Goal: Task Accomplishment & Management: Use online tool/utility

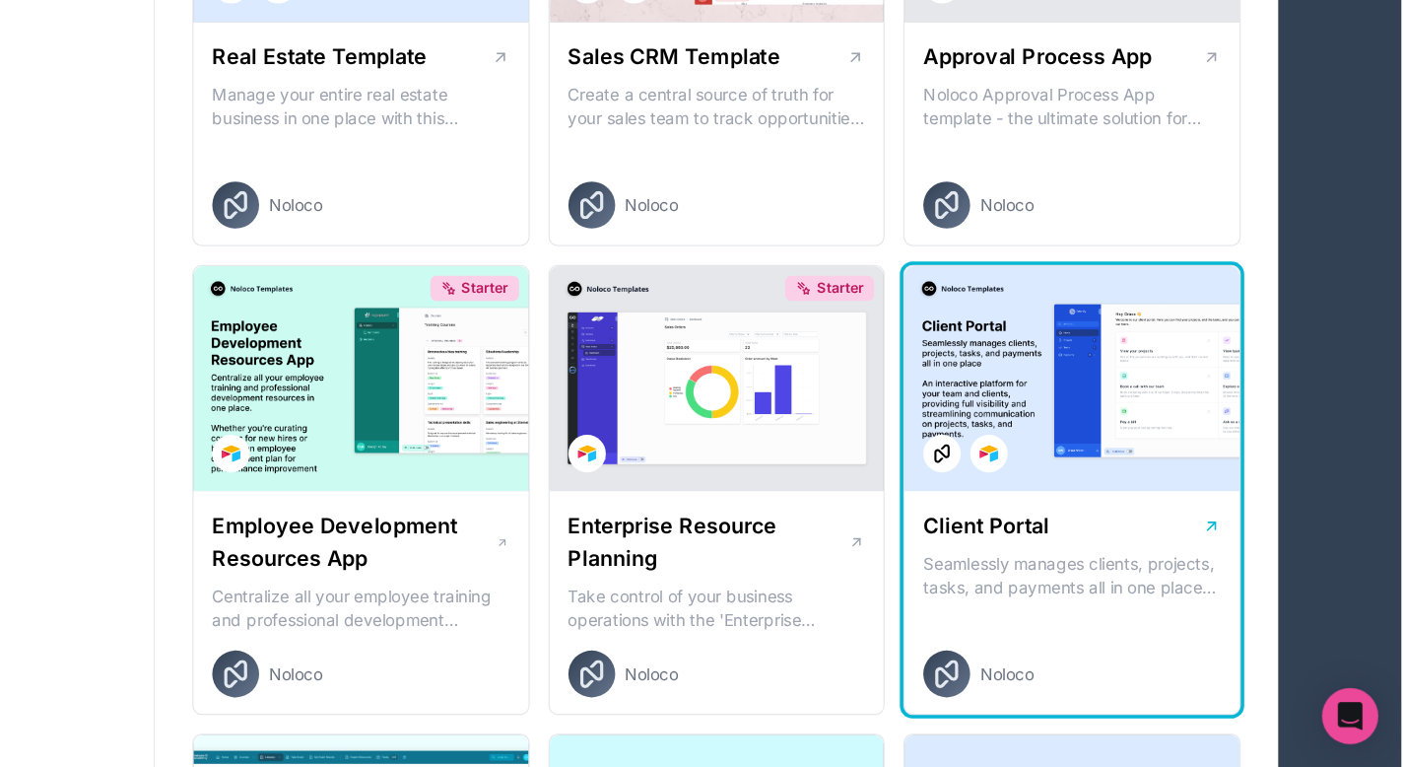
scroll to position [1329, 0]
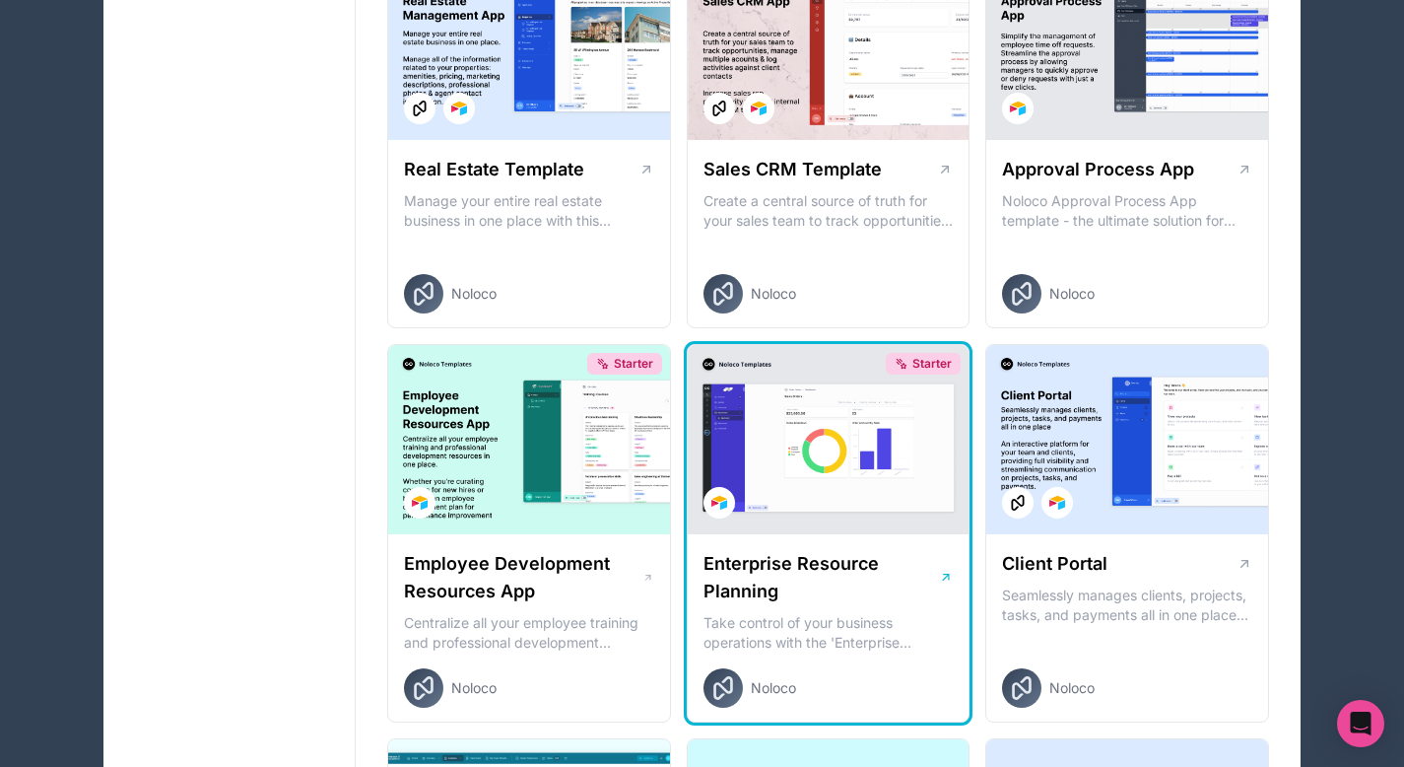
click at [920, 575] on h1 "Enterprise Resource Planning" at bounding box center [822, 577] width 236 height 55
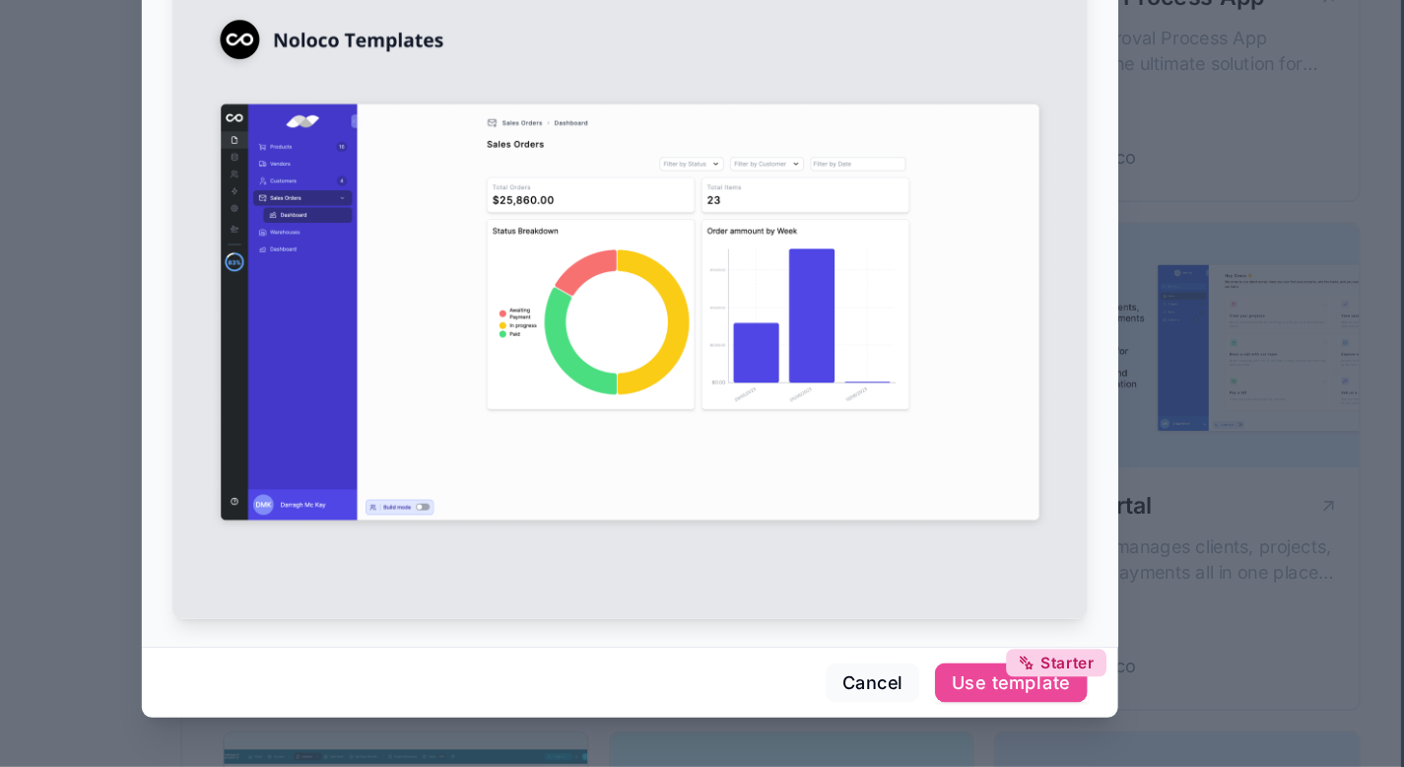
scroll to position [1328, 0]
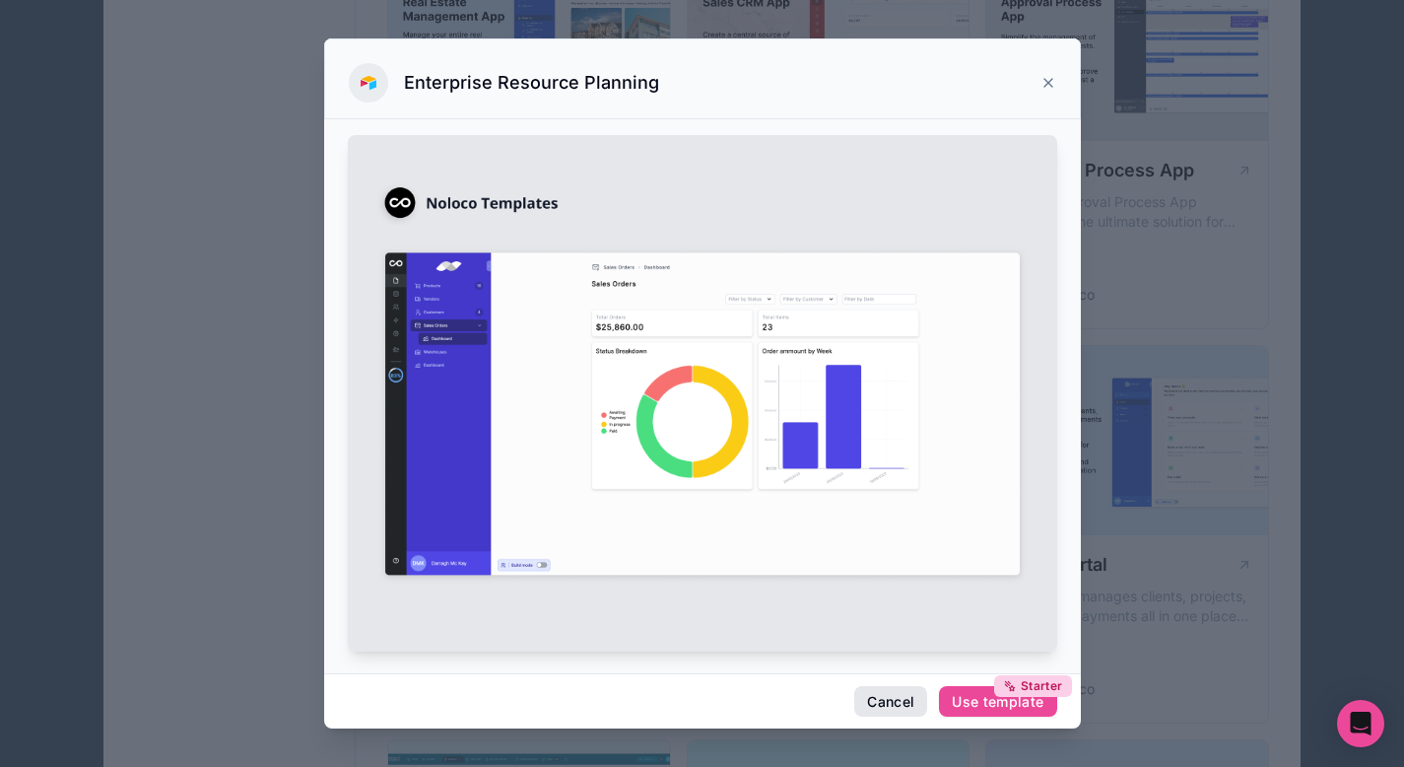
click at [888, 698] on button "Cancel" at bounding box center [890, 702] width 73 height 32
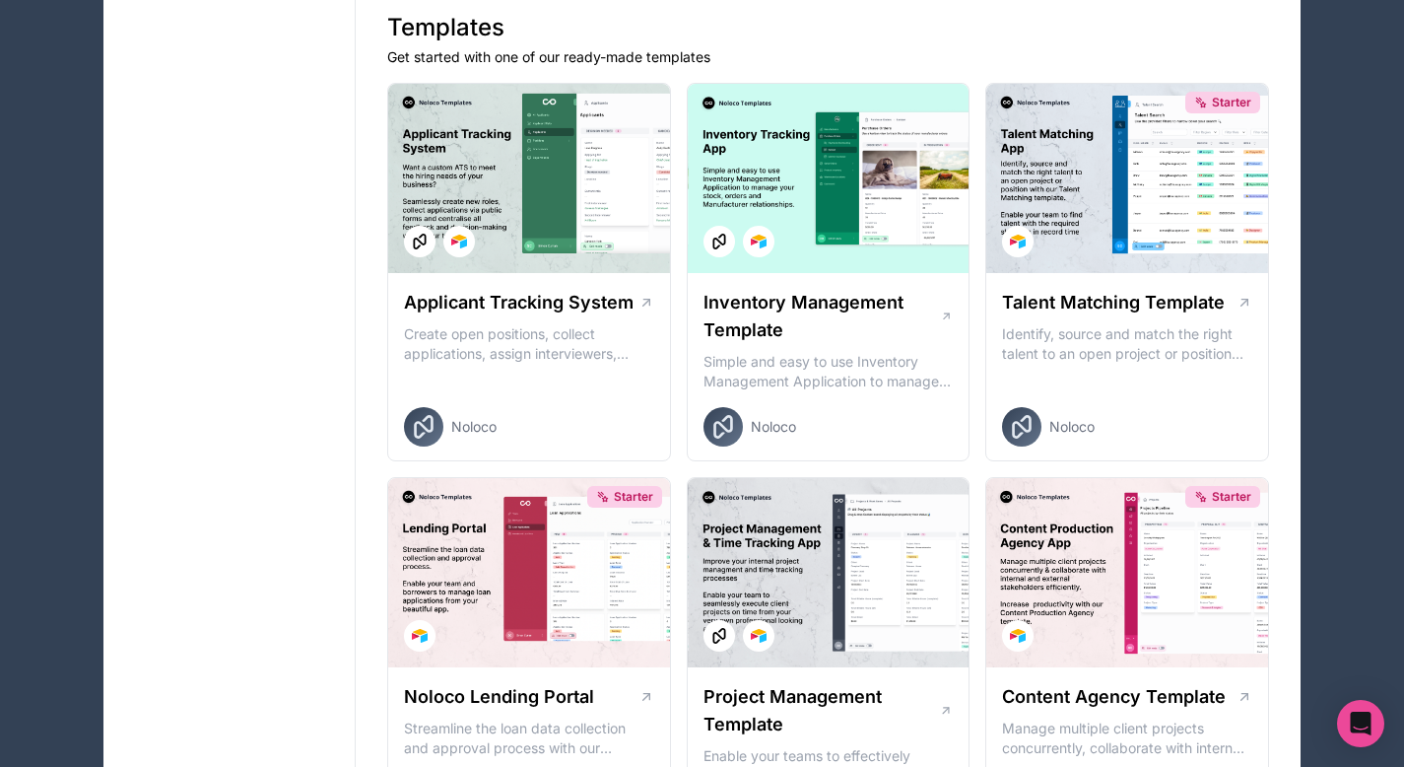
scroll to position [486, 0]
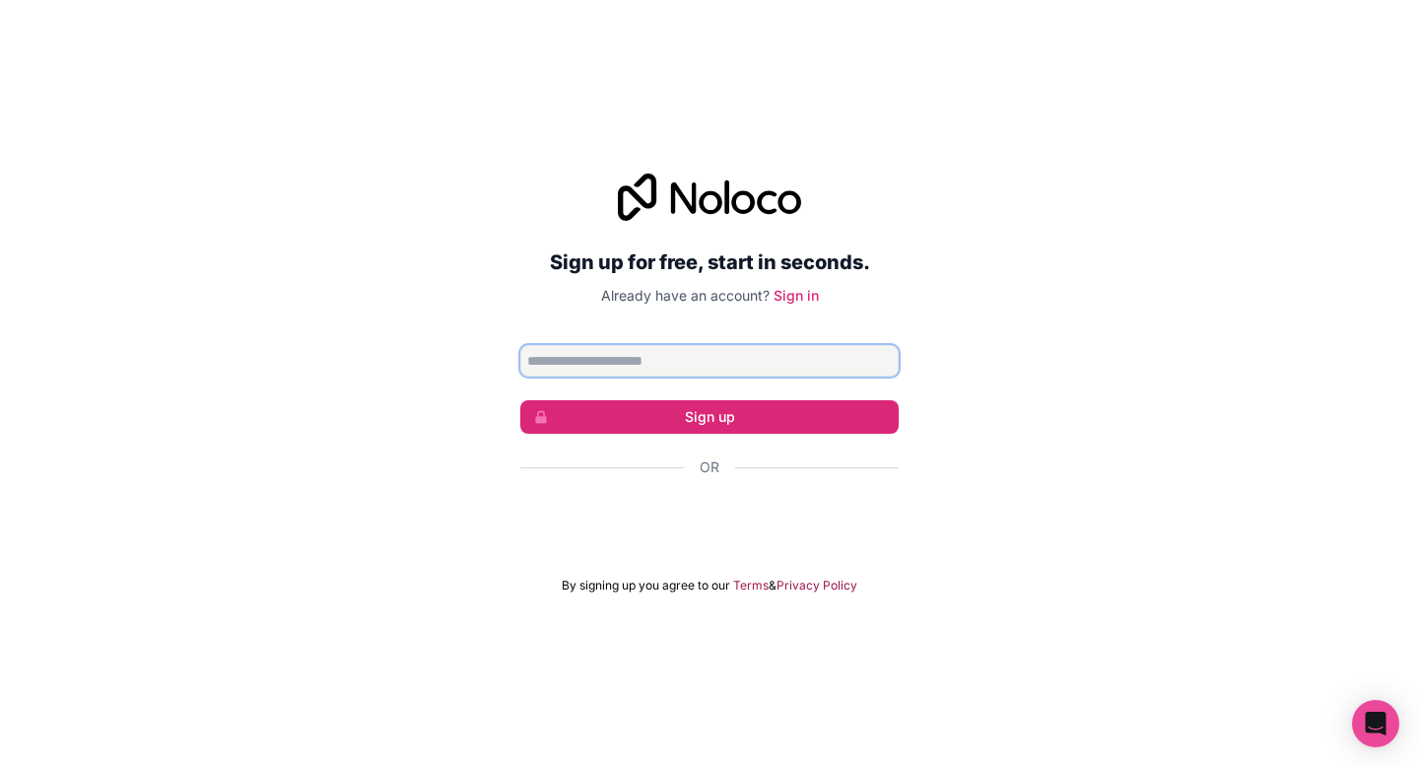
click at [0, 766] on com-1password-button at bounding box center [0, 767] width 0 height 0
click at [722, 359] on input "Email address" at bounding box center [709, 361] width 378 height 32
click at [941, 382] on div "Sign up for free, start in seconds. Already have an account? Sign in Sign up Or…" at bounding box center [709, 383] width 1419 height 475
click at [797, 361] on input "Email address" at bounding box center [709, 361] width 378 height 32
click at [966, 324] on div "Sign up for free, start in seconds. Already have an account? Sign in Sign up Or…" at bounding box center [709, 383] width 1419 height 475
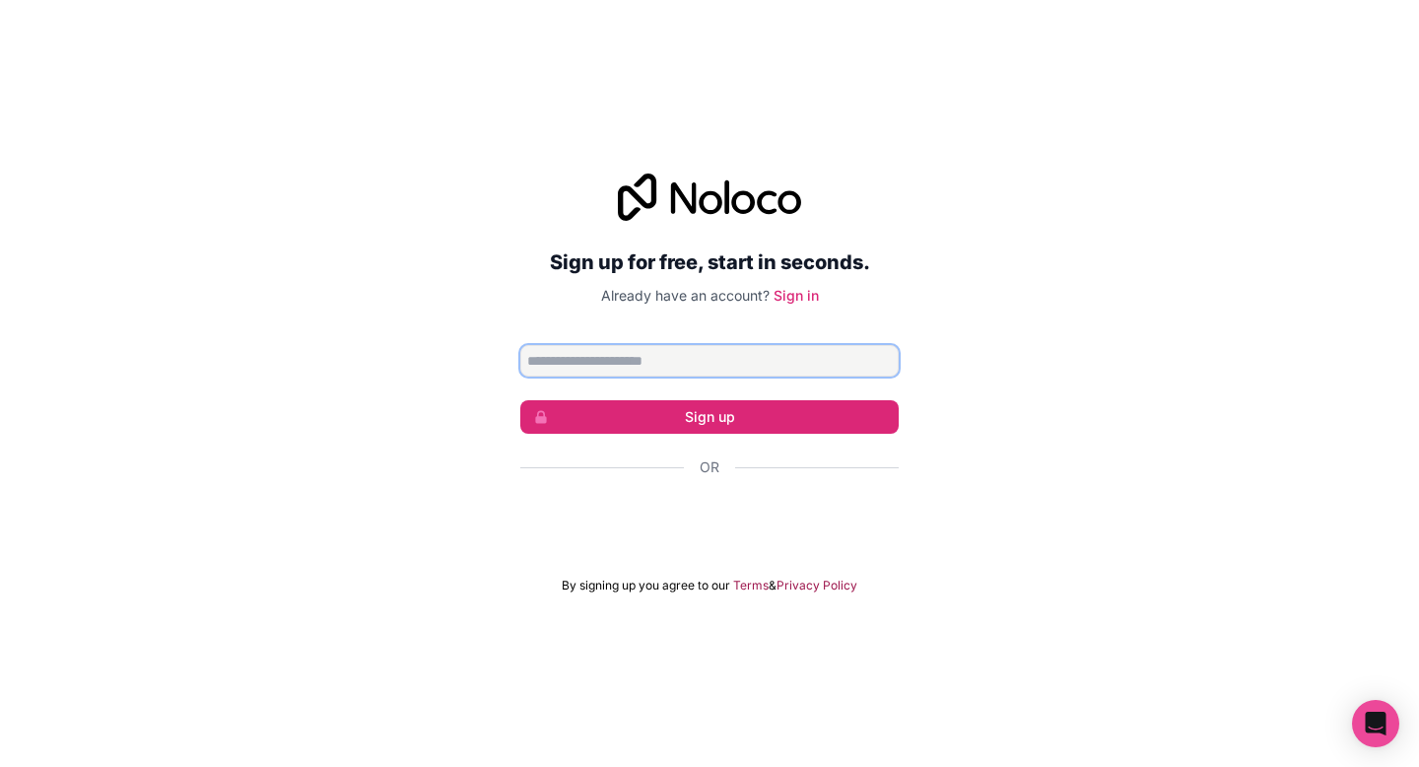
click at [818, 364] on input "Email address" at bounding box center [709, 361] width 378 height 32
click at [979, 266] on div "Sign up for free, start in seconds. Already have an account? Sign in Sign up Or…" at bounding box center [709, 383] width 1419 height 475
click at [809, 298] on link "Sign in" at bounding box center [796, 295] width 45 height 17
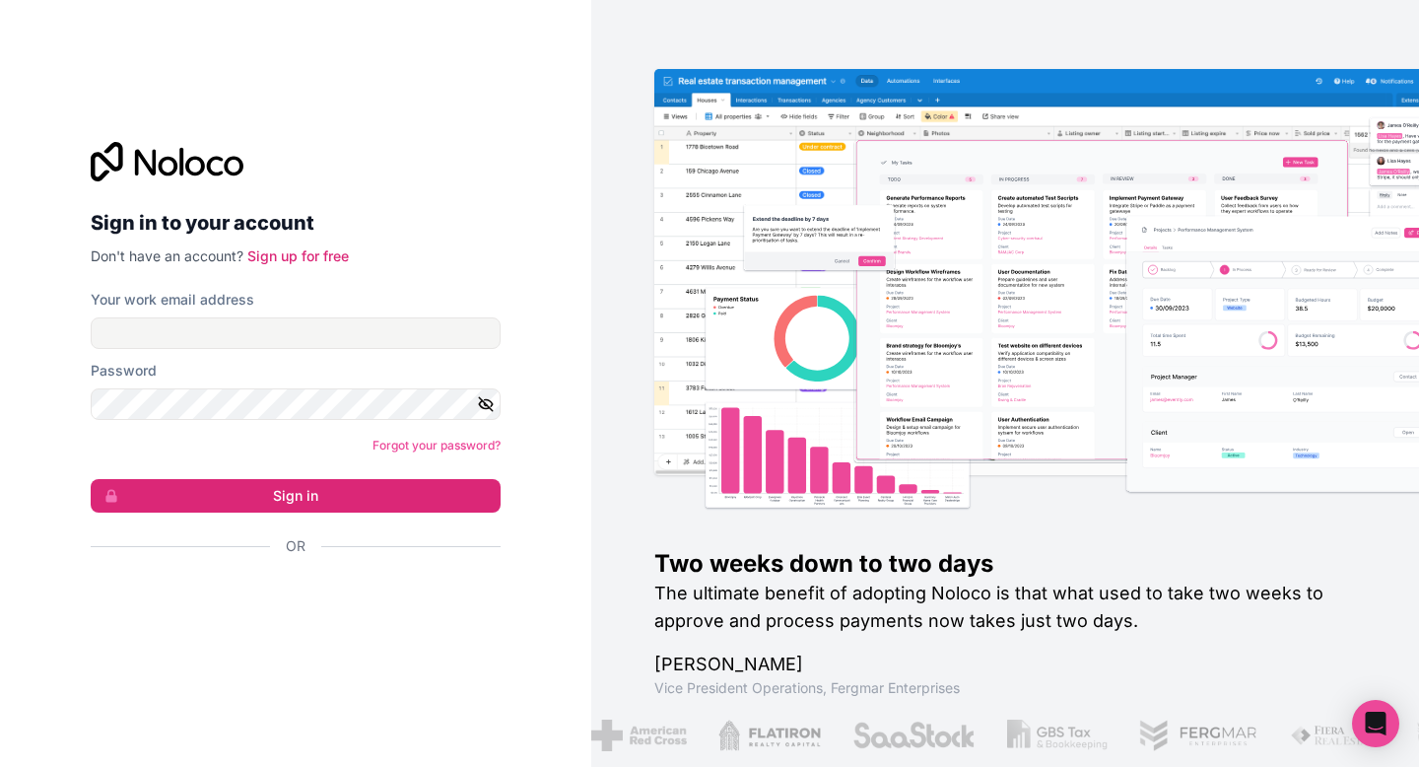
click at [359, 351] on form "Your work email address Password Forgot your password? Sign in Or" at bounding box center [296, 457] width 410 height 335
click at [368, 327] on input "Your work email address" at bounding box center [296, 333] width 410 height 32
type input "**********"
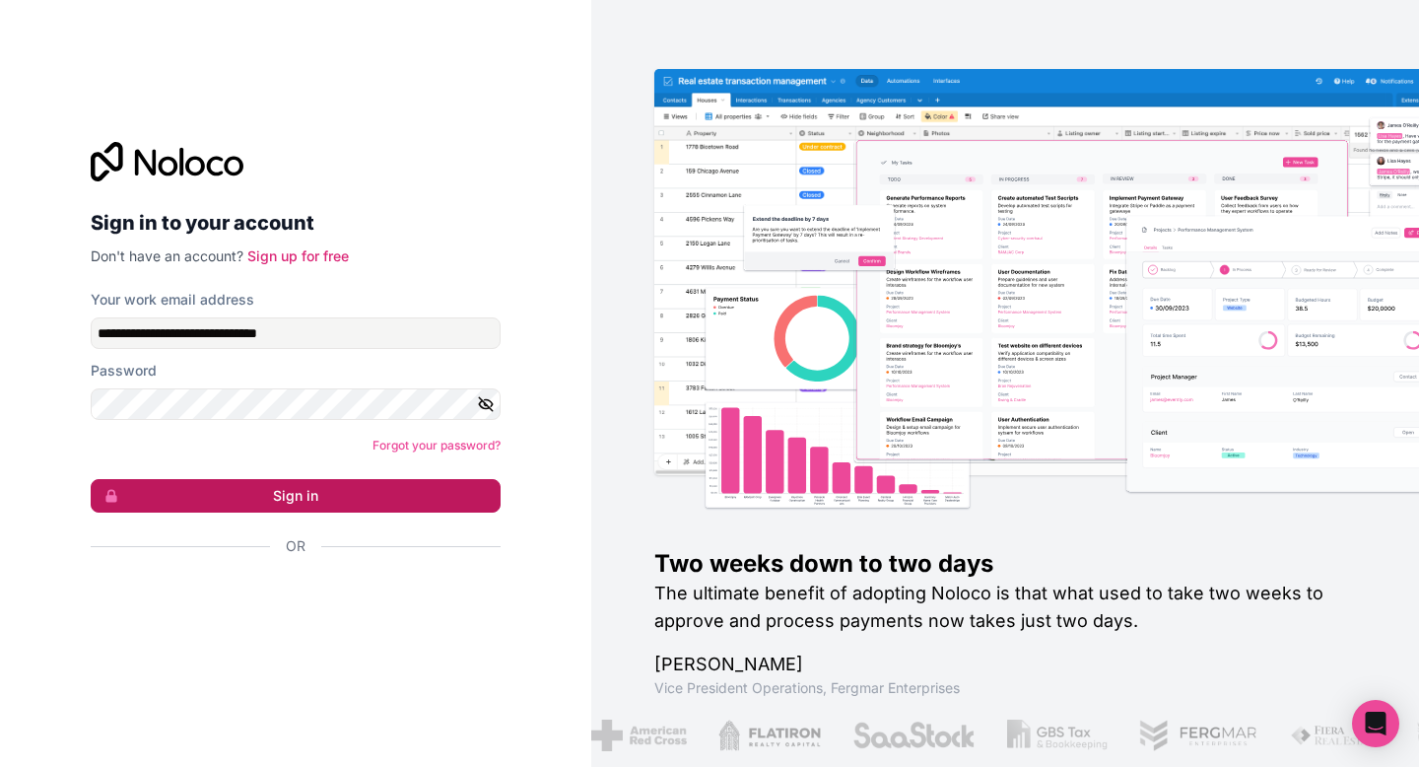
click at [319, 496] on button "Sign in" at bounding box center [296, 496] width 410 height 34
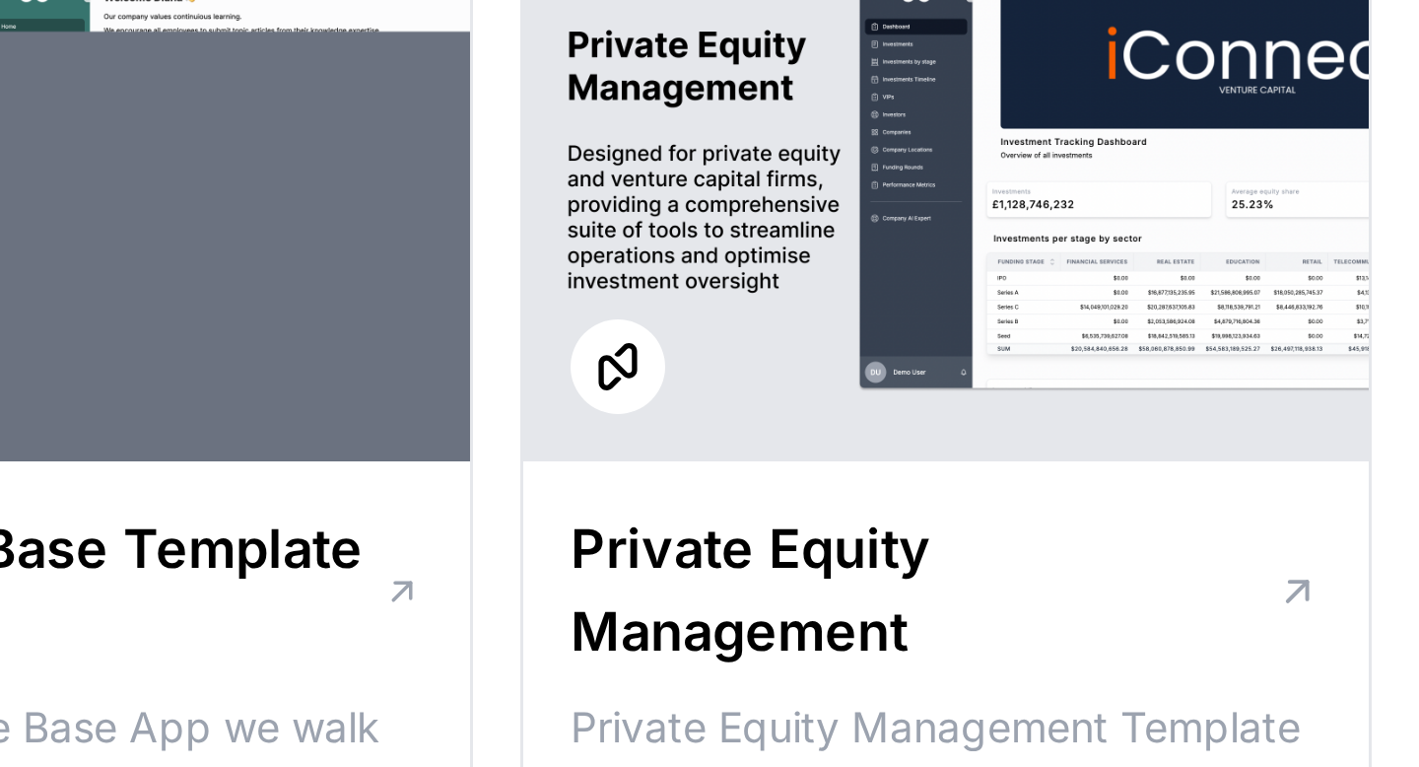
scroll to position [2451, 0]
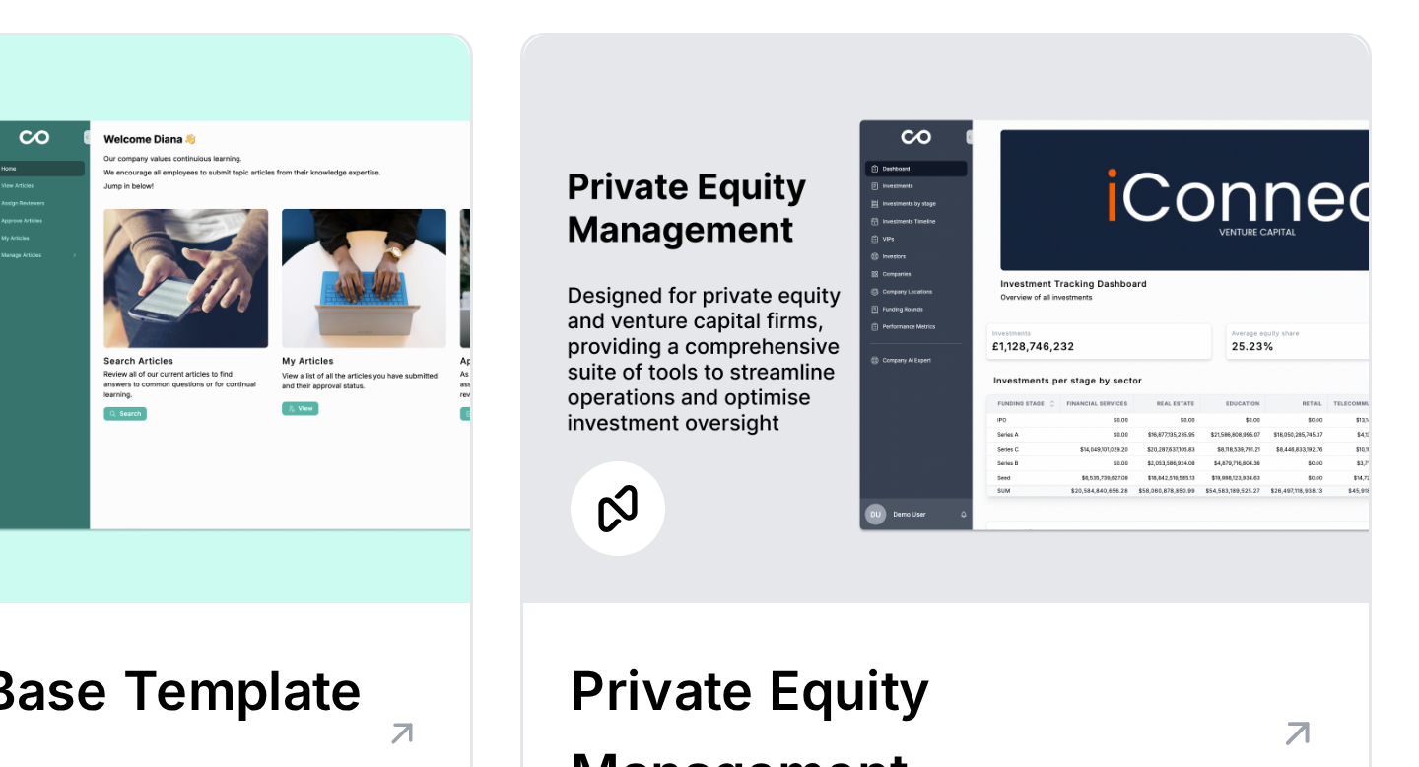
click at [754, 96] on div at bounding box center [836, 106] width 282 height 189
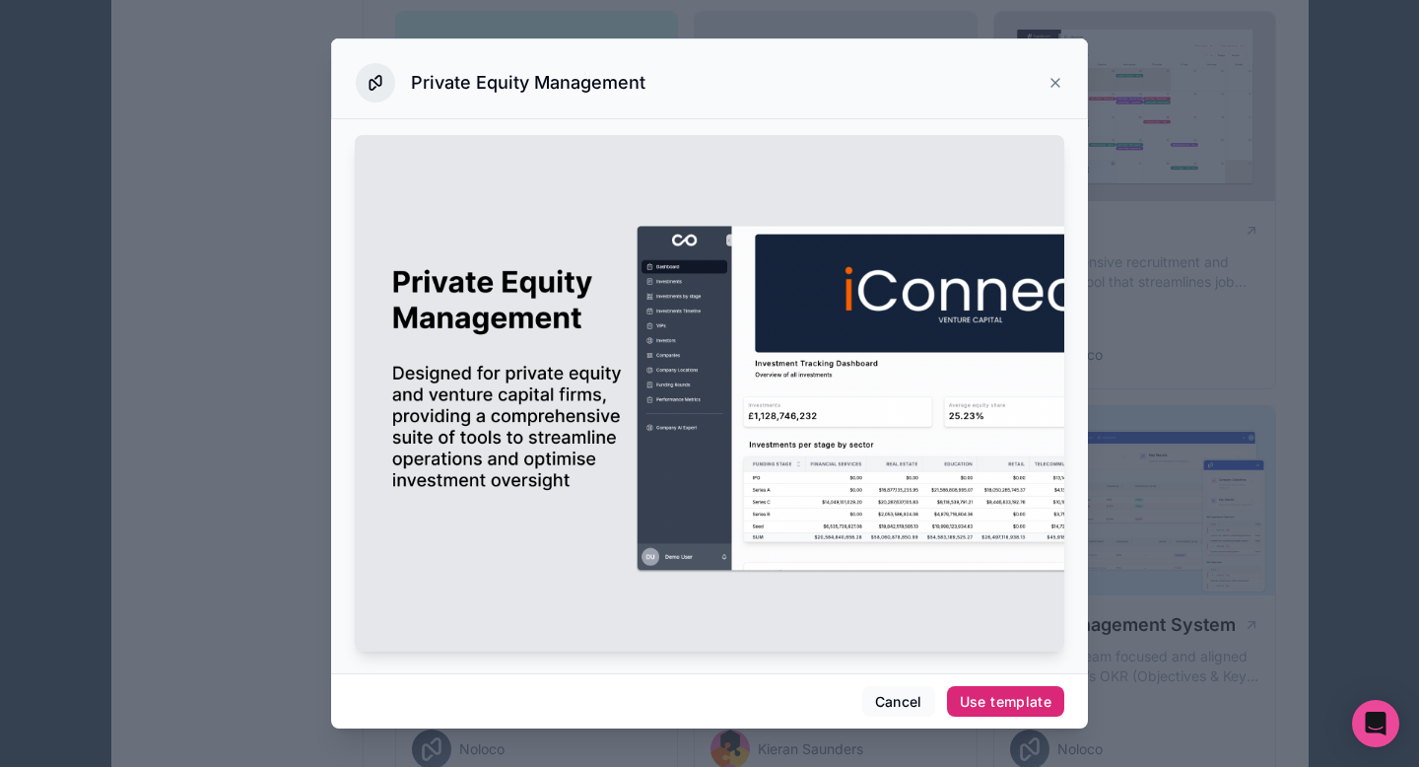
click at [1021, 700] on div "Use template" at bounding box center [1006, 702] width 92 height 18
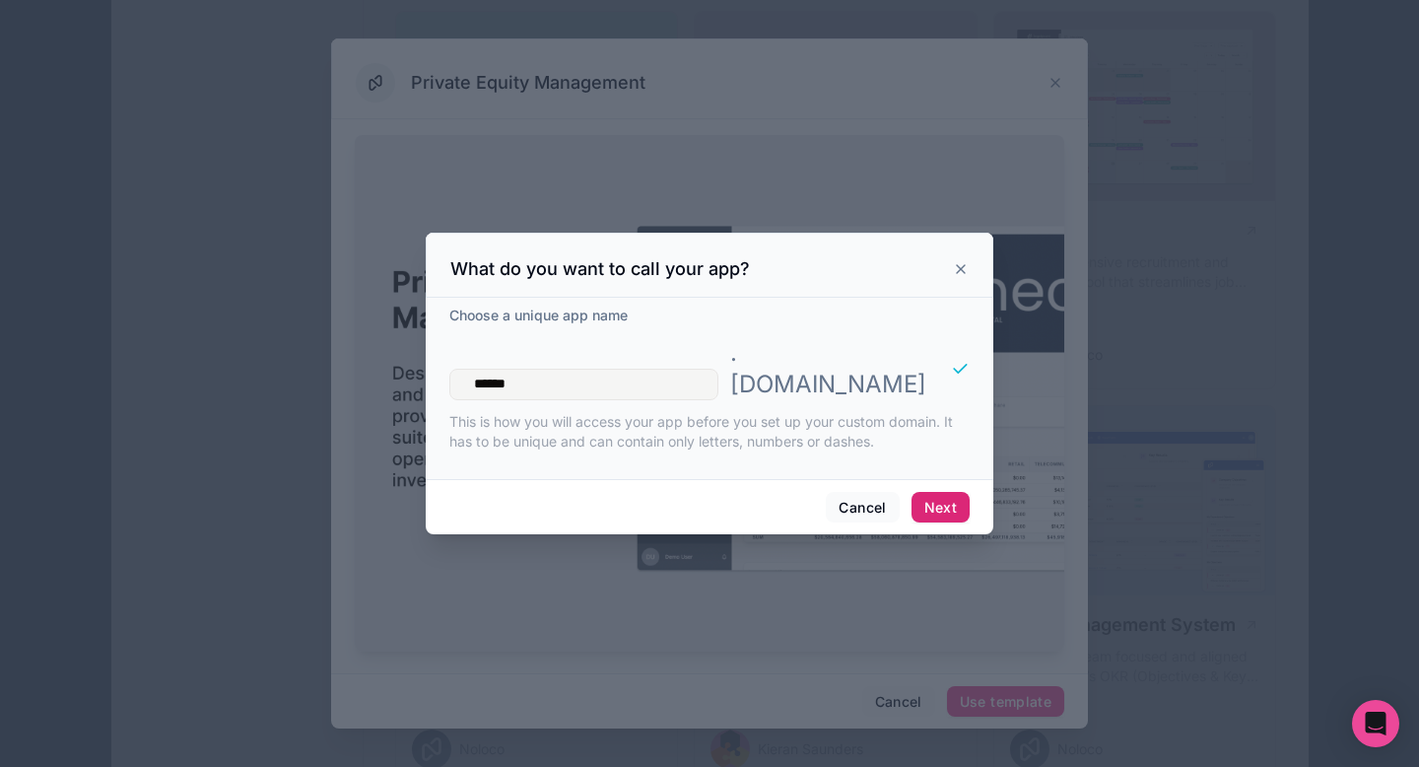
type input "******"
click at [940, 492] on button "Next" at bounding box center [941, 508] width 58 height 32
